Goal: Task Accomplishment & Management: Manage account settings

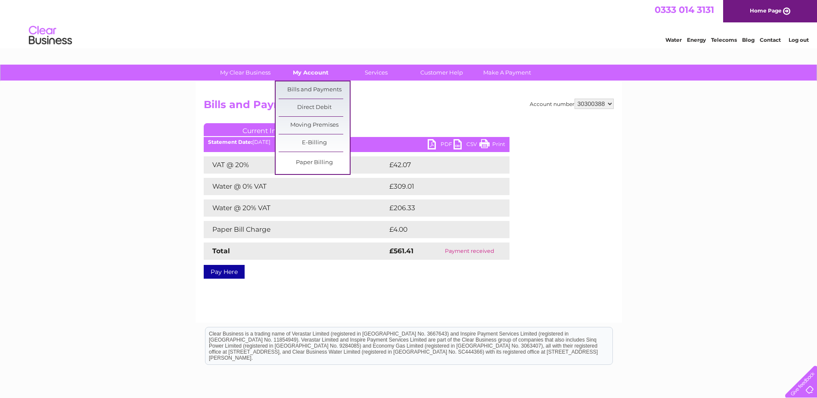
click at [308, 72] on link "My Account" at bounding box center [310, 73] width 71 height 16
click at [308, 87] on link "Bills and Payments" at bounding box center [314, 89] width 71 height 17
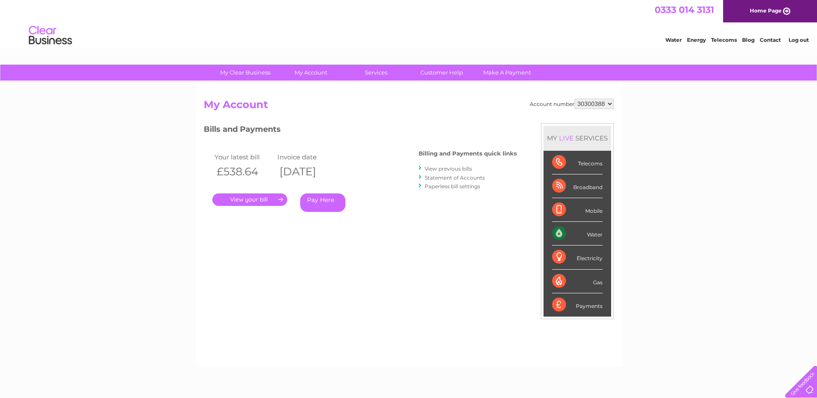
click at [249, 197] on link "." at bounding box center [249, 199] width 75 height 12
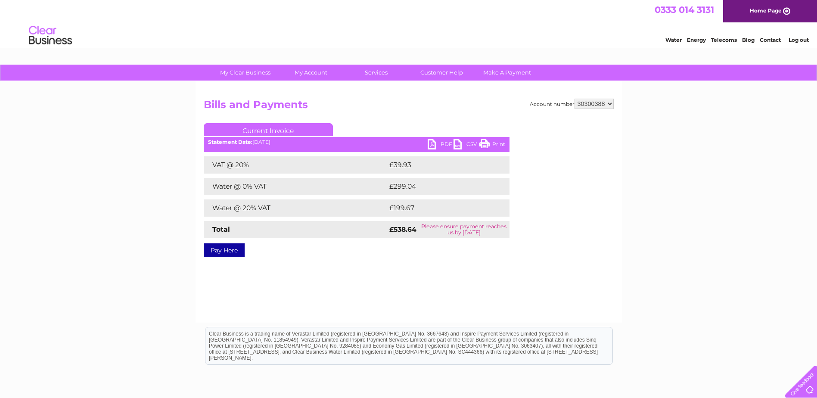
click at [498, 141] on link "Print" at bounding box center [493, 145] width 26 height 12
click at [437, 142] on link "PDF" at bounding box center [441, 145] width 26 height 12
